Goal: Information Seeking & Learning: Learn about a topic

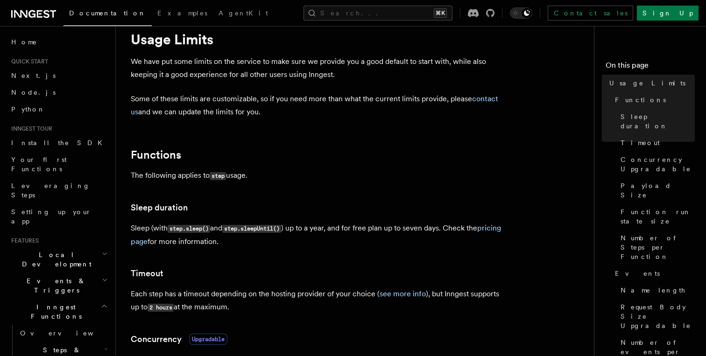
scroll to position [32, 0]
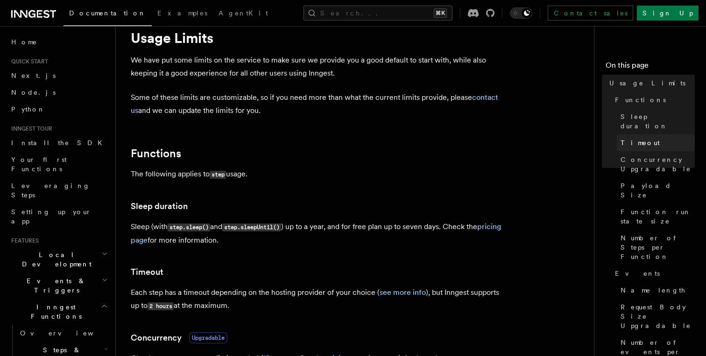
click at [652, 134] on link "Timeout" at bounding box center [656, 142] width 78 height 17
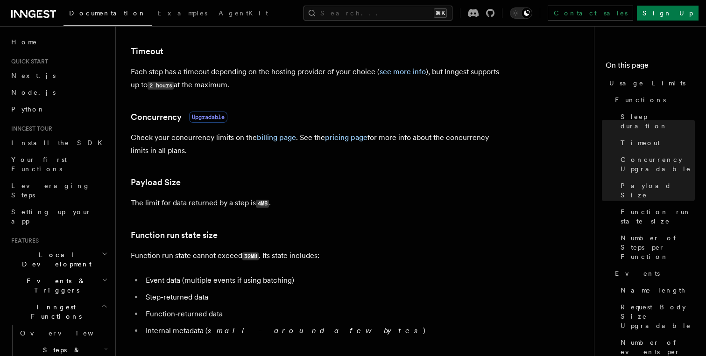
scroll to position [253, 0]
click at [393, 72] on link "see more info" at bounding box center [402, 71] width 46 height 9
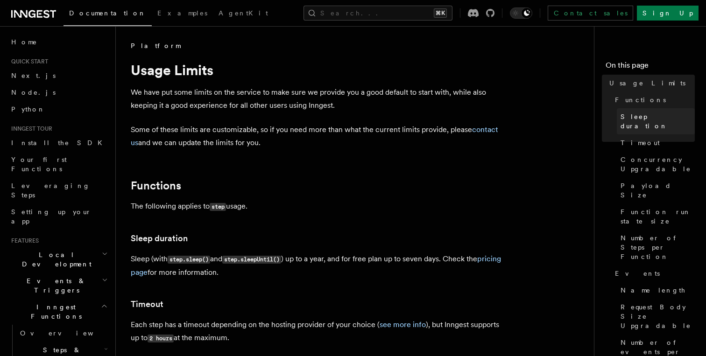
click at [640, 123] on link "Sleep duration" at bounding box center [656, 121] width 78 height 26
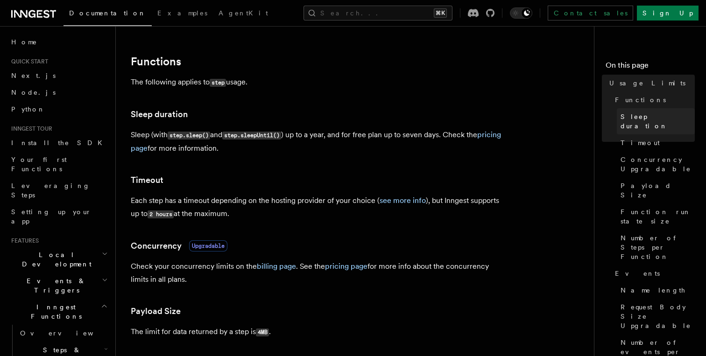
click at [640, 123] on link "Sleep duration" at bounding box center [656, 121] width 78 height 26
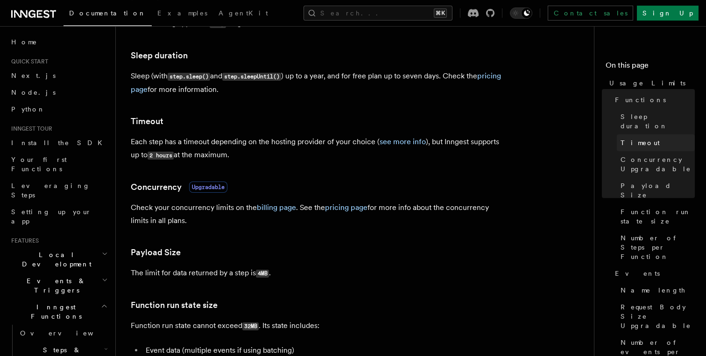
click at [640, 138] on span "Timeout" at bounding box center [639, 142] width 39 height 9
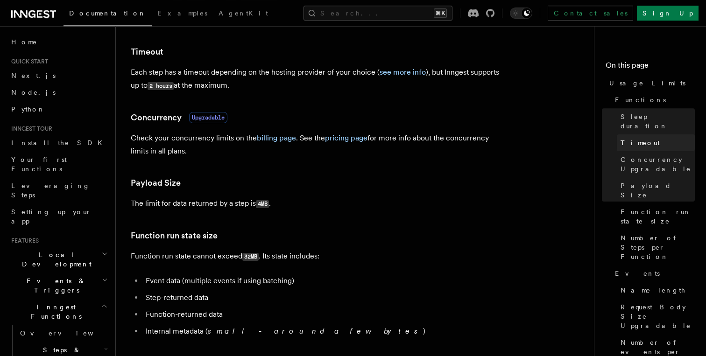
scroll to position [253, 0]
click at [378, 8] on button "Search... ⌘K" at bounding box center [377, 13] width 149 height 15
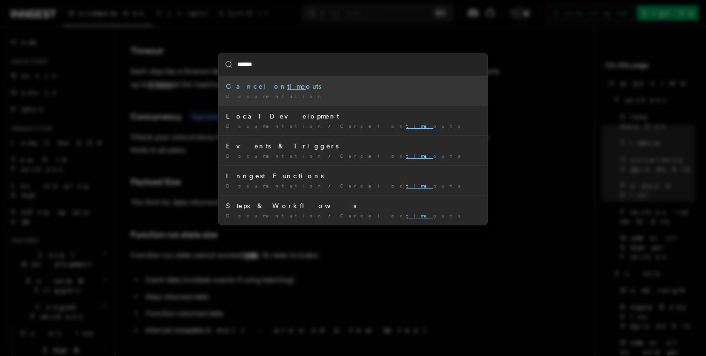
type input "*******"
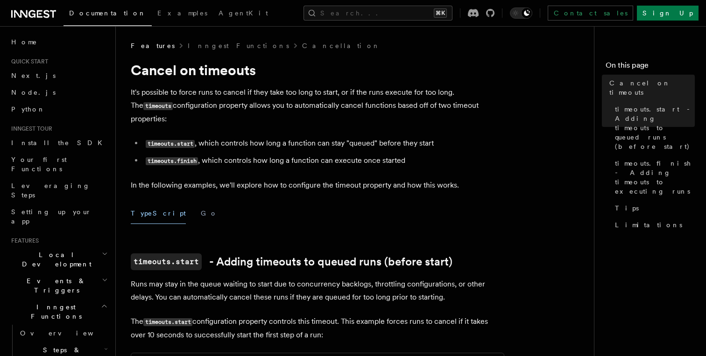
drag, startPoint x: 455, startPoint y: 130, endPoint x: 452, endPoint y: 117, distance: 12.9
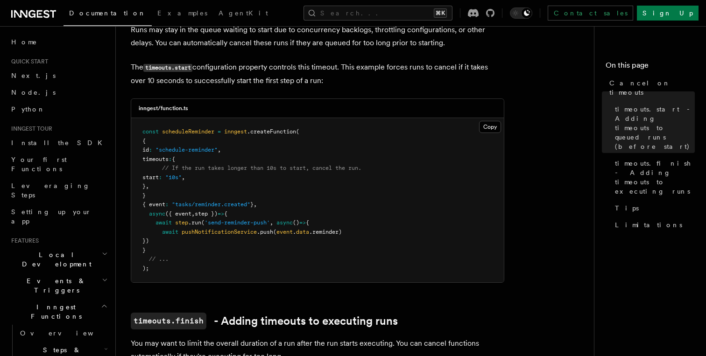
scroll to position [44, 0]
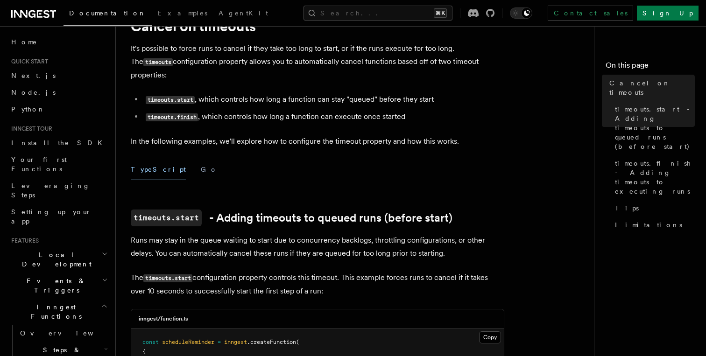
click at [162, 113] on code "timeouts.finish" at bounding box center [172, 117] width 52 height 8
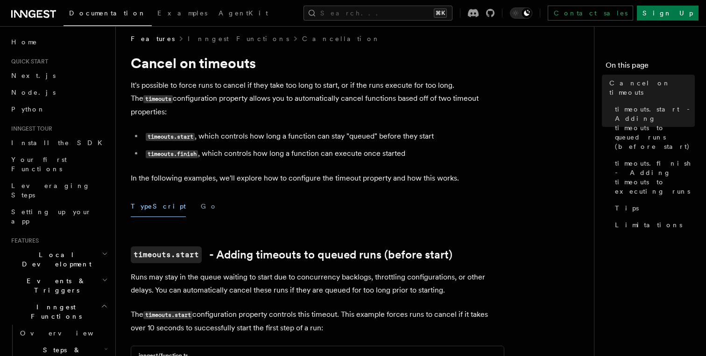
scroll to position [0, 0]
